Goal: Transaction & Acquisition: Obtain resource

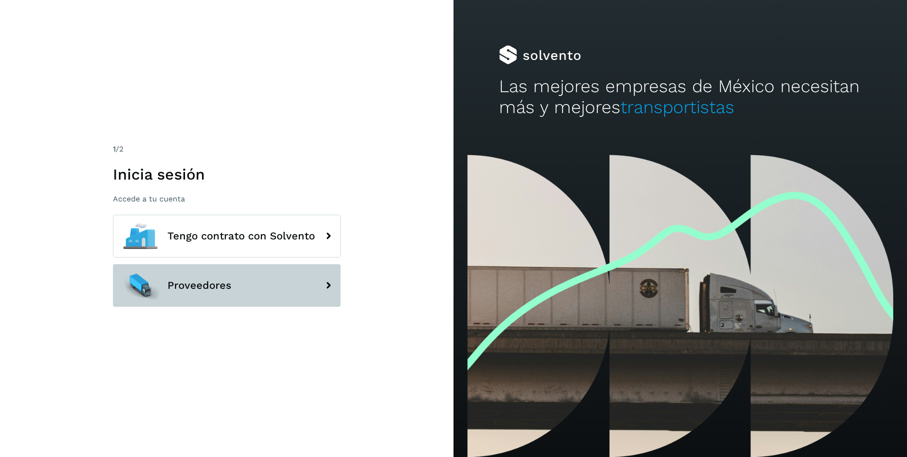
click at [233, 282] on button "Proveedores" at bounding box center [227, 285] width 228 height 43
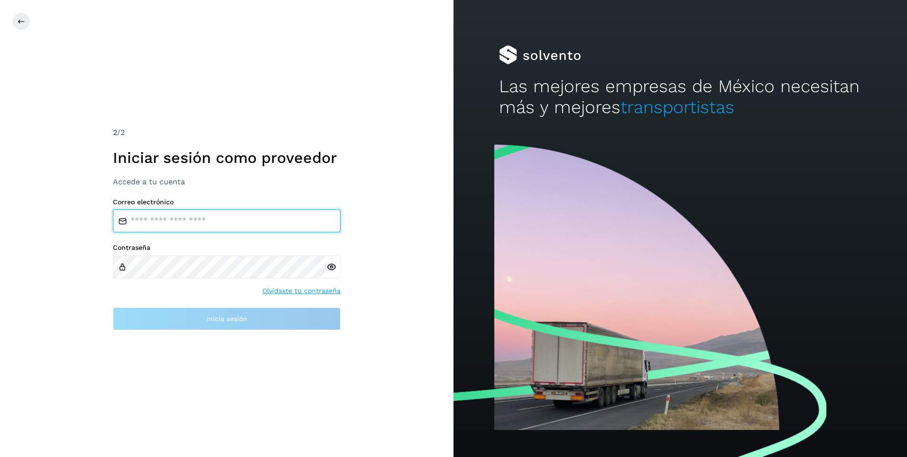
type input "**********"
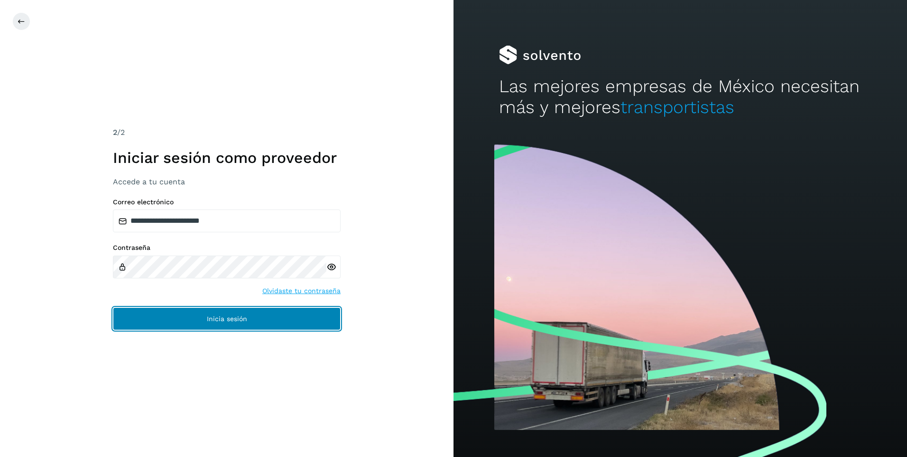
click at [237, 322] on button "Inicia sesión" at bounding box center [227, 318] width 228 height 23
click at [220, 319] on span "Inicia sesión" at bounding box center [227, 318] width 40 height 7
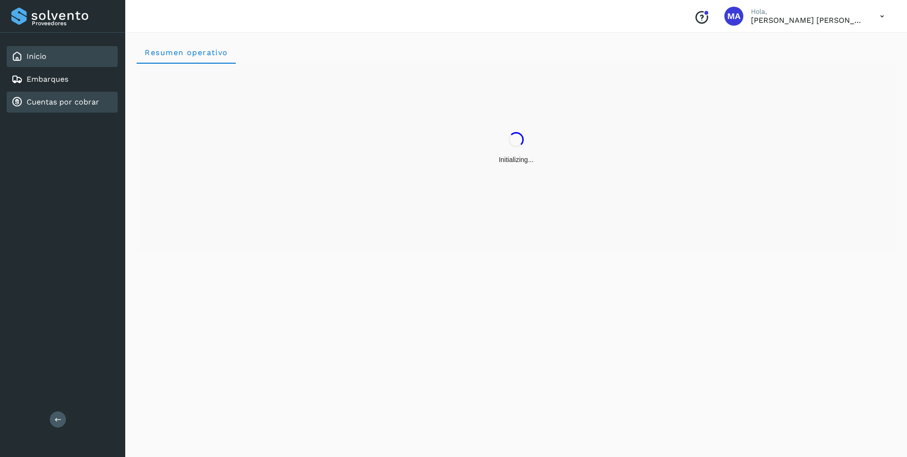
click at [74, 106] on link "Cuentas por cobrar" at bounding box center [63, 101] width 73 height 9
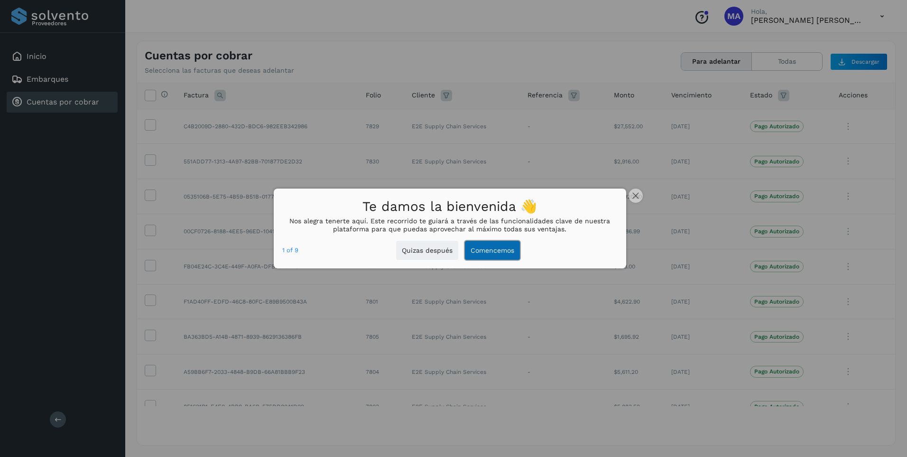
click at [488, 249] on button "Comencemos" at bounding box center [492, 250] width 55 height 19
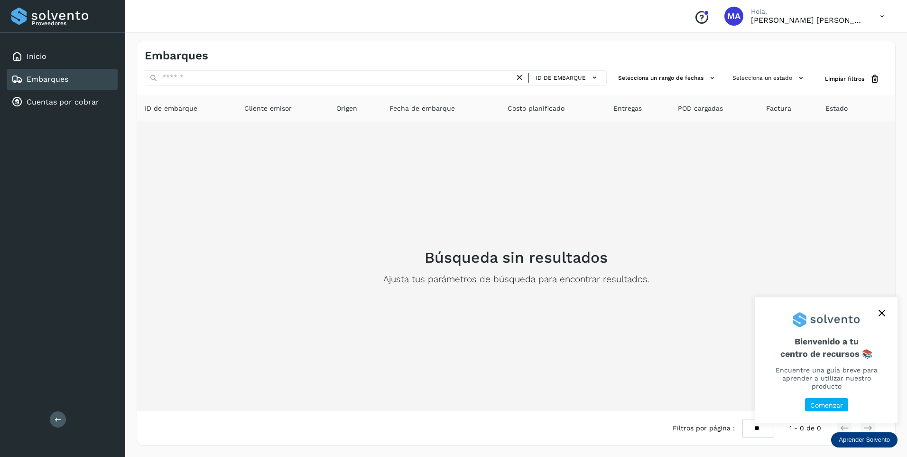
click at [676, 284] on div "Búsqueda sin resultados Ajusta tus parámetros de búsqueda para encontrar result…" at bounding box center [516, 267] width 743 height 274
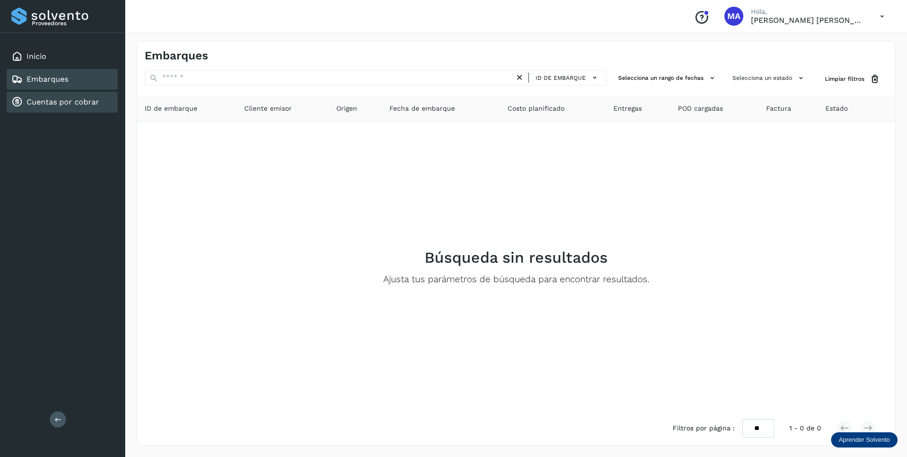
click at [77, 101] on link "Cuentas por cobrar" at bounding box center [63, 101] width 73 height 9
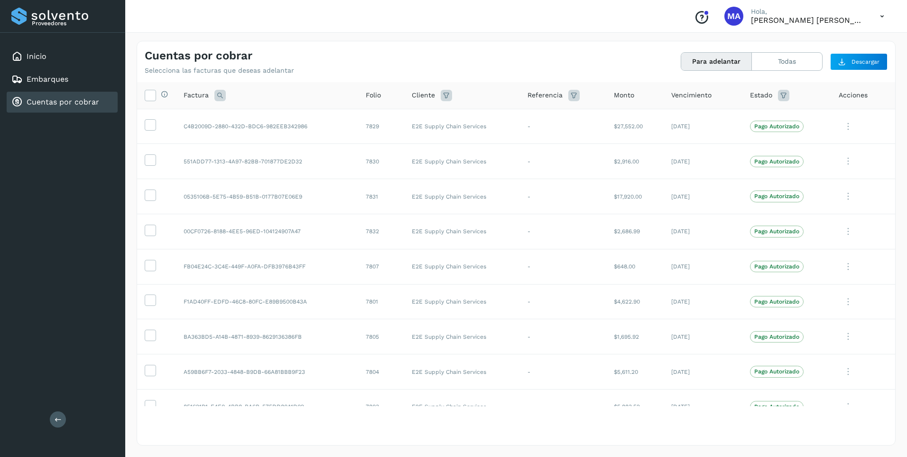
click at [523, 38] on div "Cuentas por cobrar Selecciona las facturas que deseas adelantar Para adelantar …" at bounding box center [516, 242] width 782 height 427
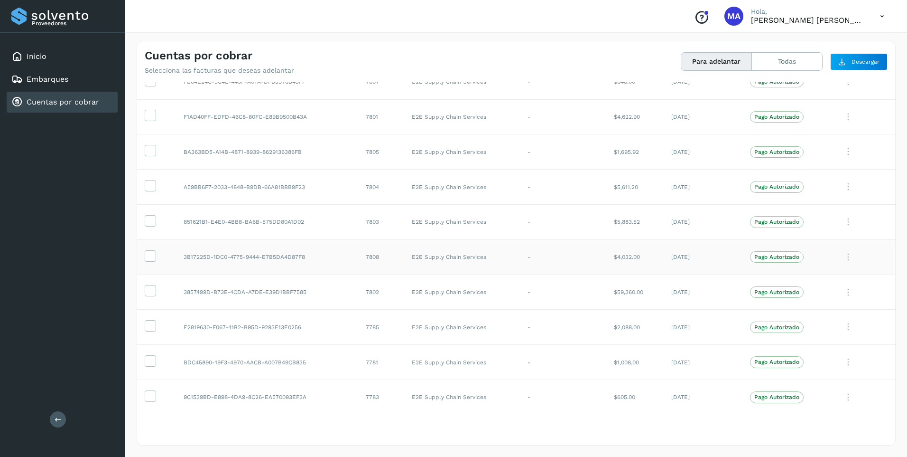
scroll to position [190, 0]
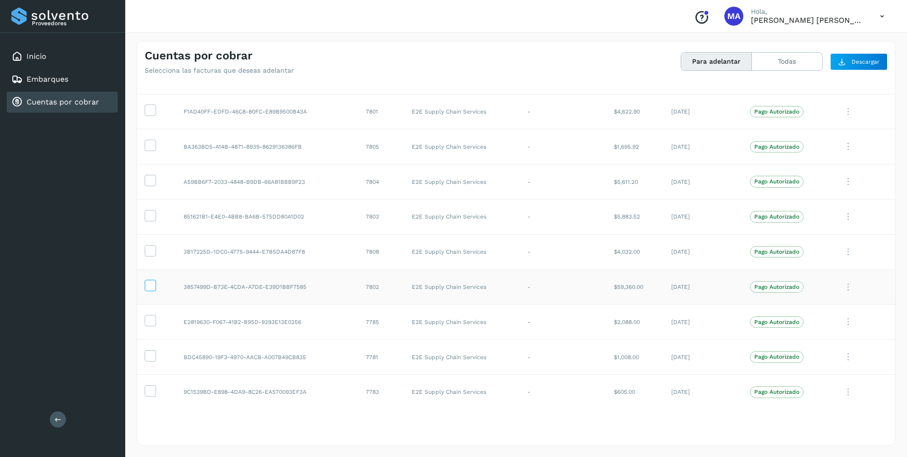
click at [148, 283] on icon at bounding box center [150, 285] width 10 height 10
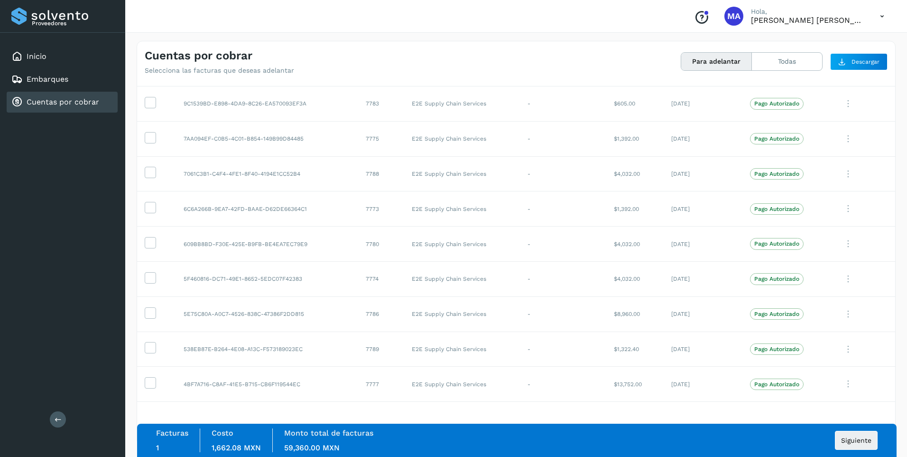
scroll to position [522, 0]
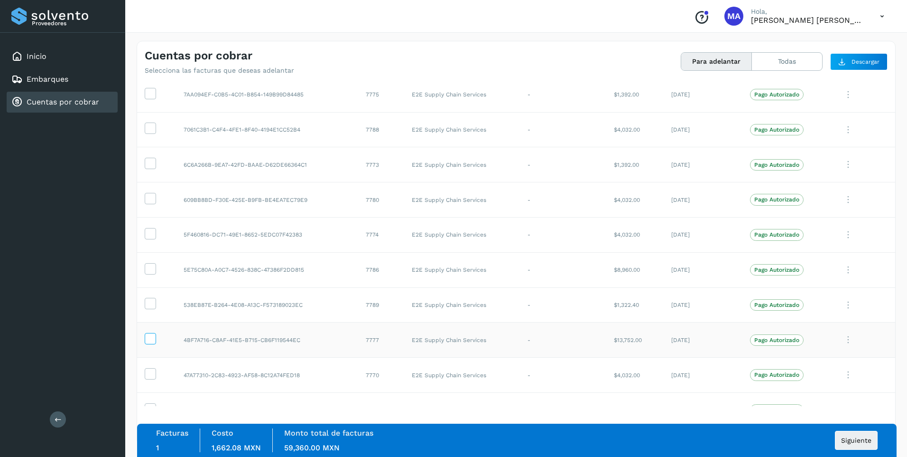
click at [153, 340] on icon at bounding box center [150, 338] width 10 height 10
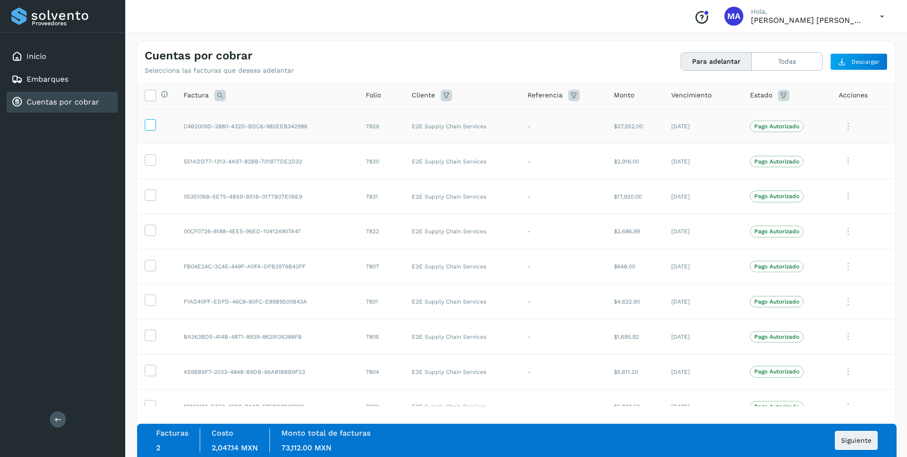
click at [145, 122] on icon at bounding box center [150, 124] width 10 height 10
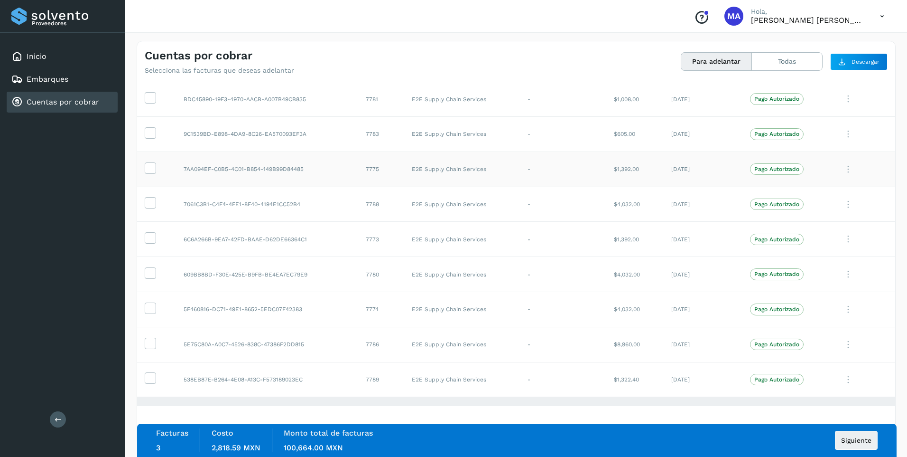
scroll to position [475, 0]
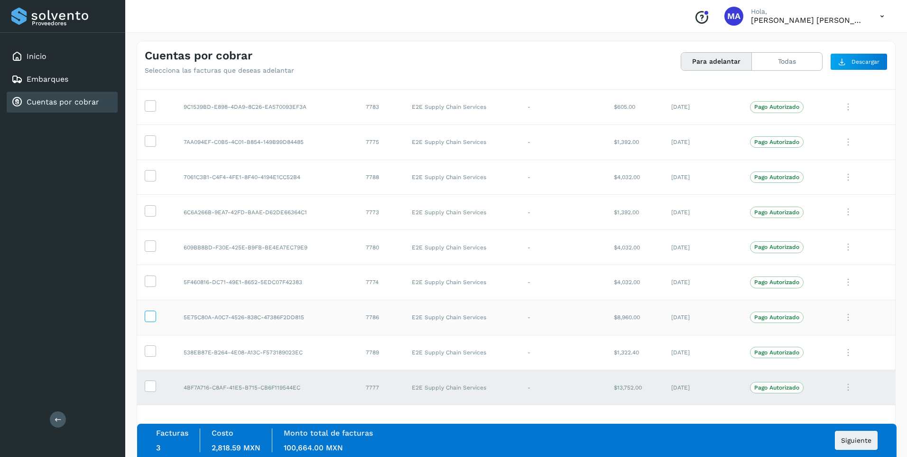
click at [147, 313] on icon at bounding box center [150, 315] width 10 height 10
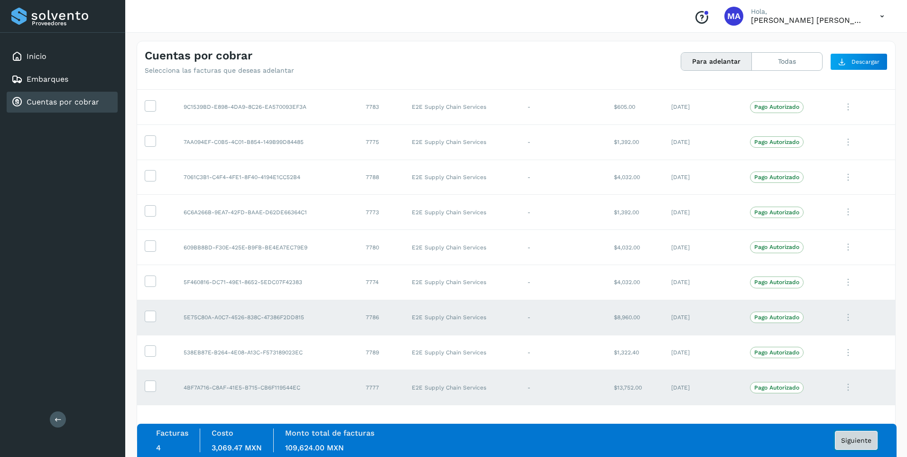
click at [858, 441] on span "Siguiente" at bounding box center [856, 440] width 30 height 7
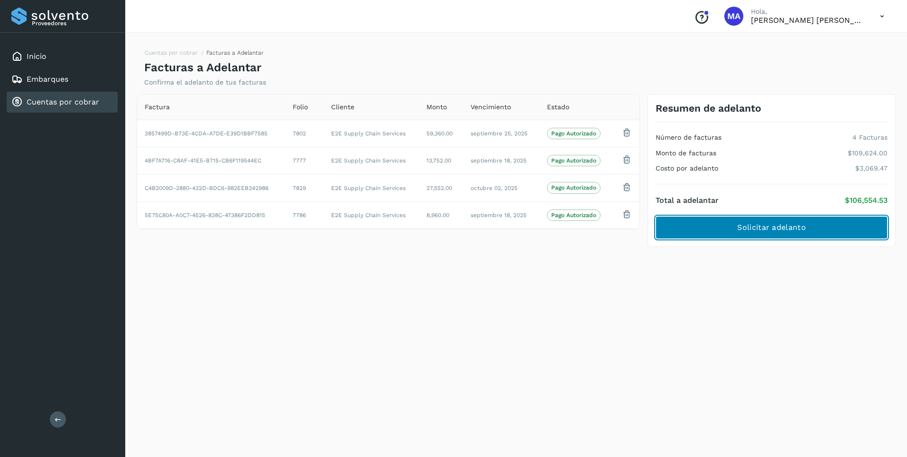
click at [740, 225] on span "Solicitar adelanto" at bounding box center [771, 227] width 68 height 10
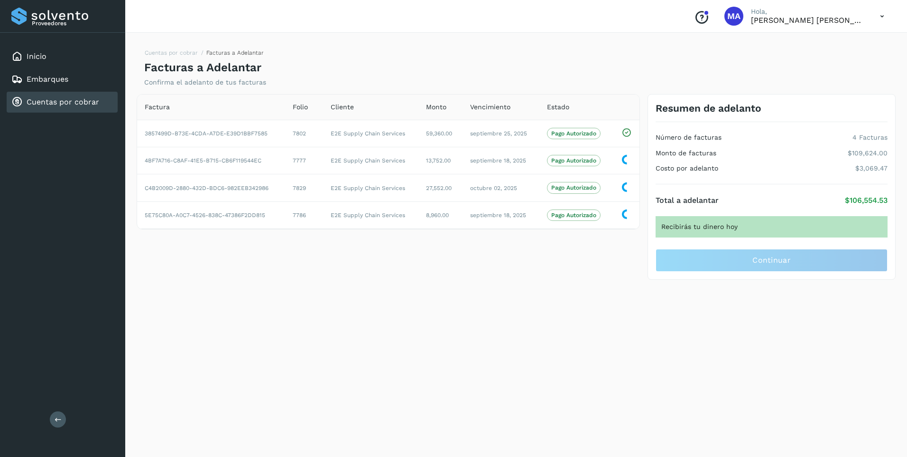
click at [884, 16] on icon at bounding box center [882, 16] width 19 height 19
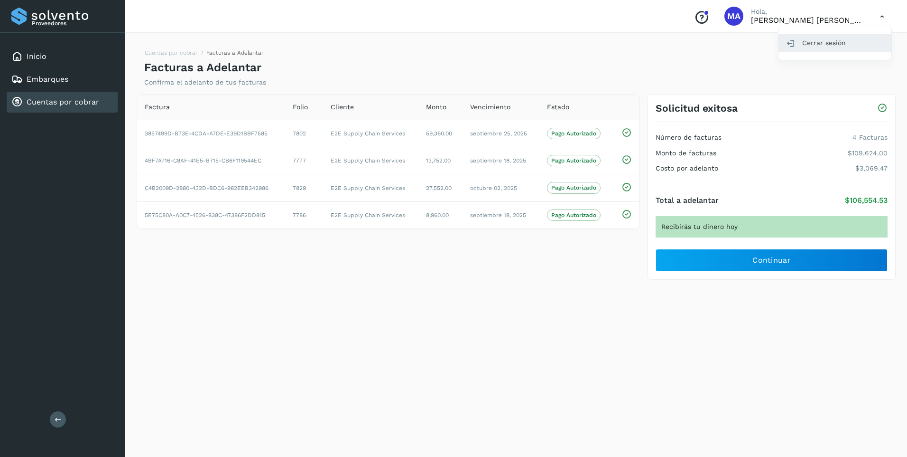
click at [805, 38] on div "Cerrar sesión" at bounding box center [835, 43] width 113 height 18
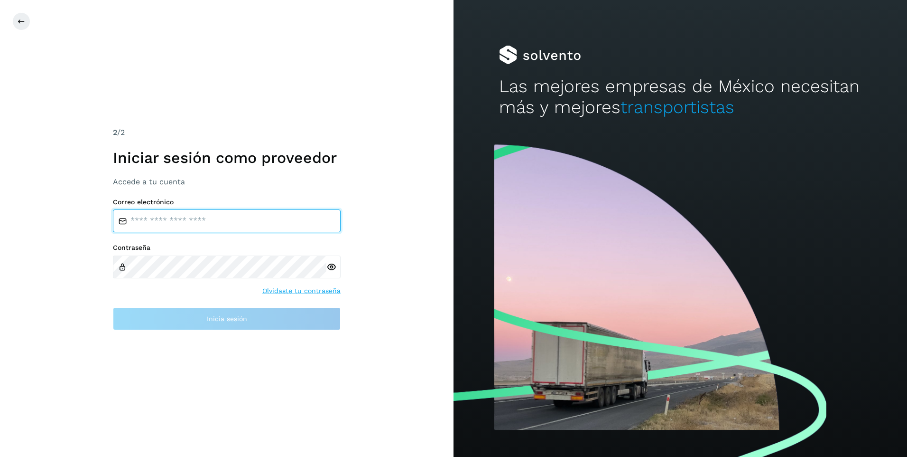
type input "**********"
